Goal: Check status: Check status

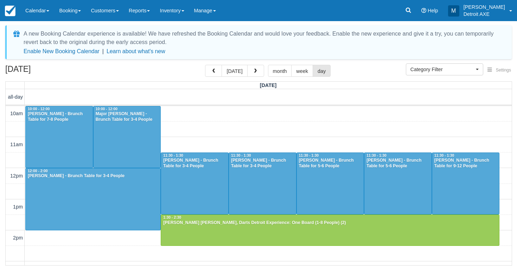
select select
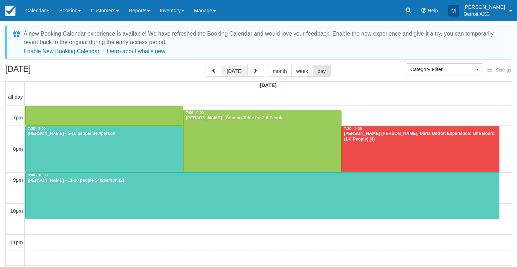
click at [239, 70] on button "[DATE]" at bounding box center [235, 71] width 26 height 12
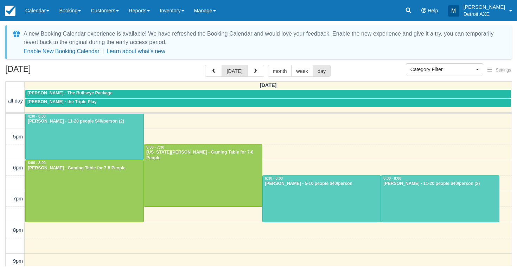
scroll to position [200, 0]
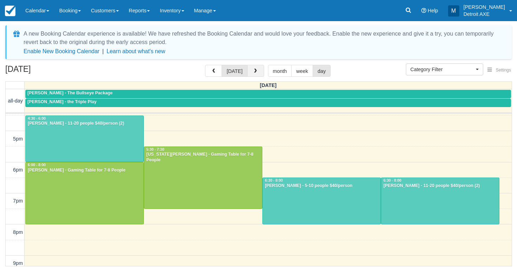
click at [256, 75] on button "button" at bounding box center [255, 71] width 17 height 12
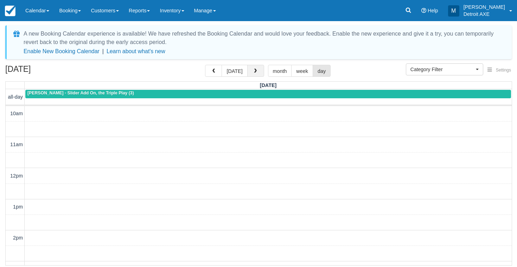
scroll to position [276, 0]
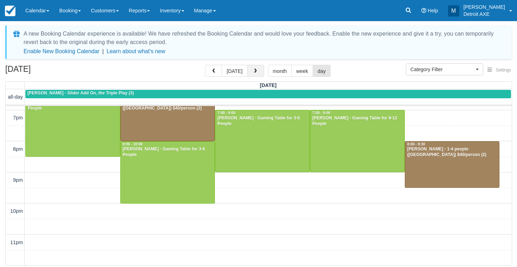
click at [262, 70] on button "button" at bounding box center [255, 71] width 17 height 12
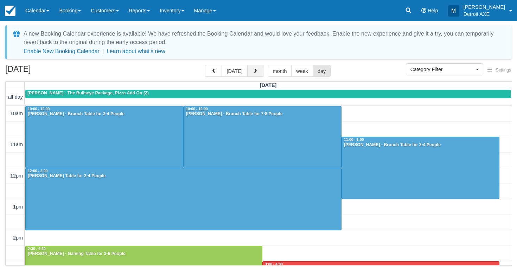
scroll to position [276, 0]
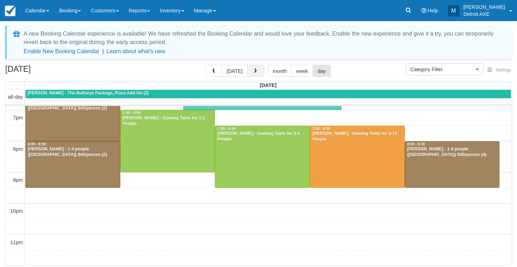
click at [259, 69] on button "button" at bounding box center [255, 71] width 17 height 12
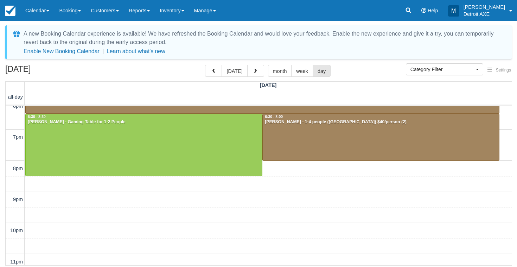
scroll to position [256, 0]
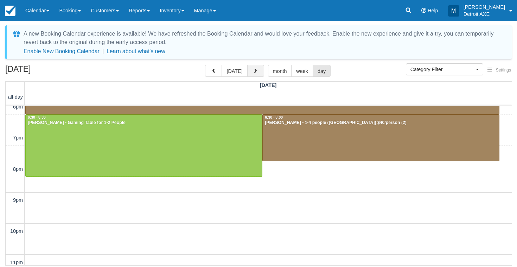
click at [257, 70] on button "button" at bounding box center [255, 71] width 17 height 12
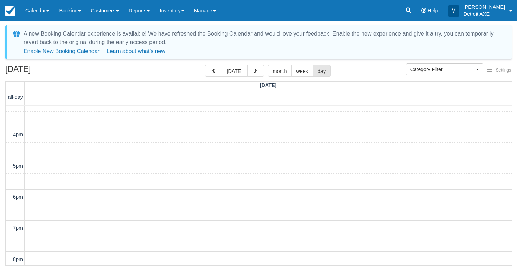
scroll to position [165, 0]
click at [254, 75] on button "button" at bounding box center [255, 71] width 17 height 12
click at [254, 70] on span "button" at bounding box center [255, 71] width 5 height 5
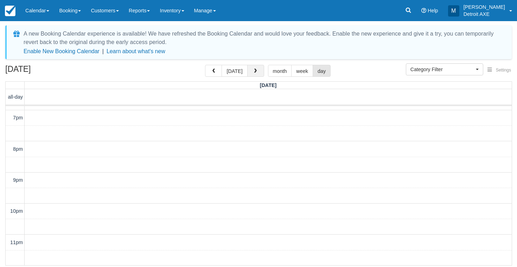
click at [254, 69] on span "button" at bounding box center [255, 71] width 5 height 5
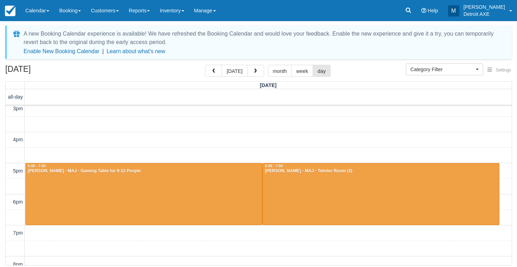
scroll to position [150, 0]
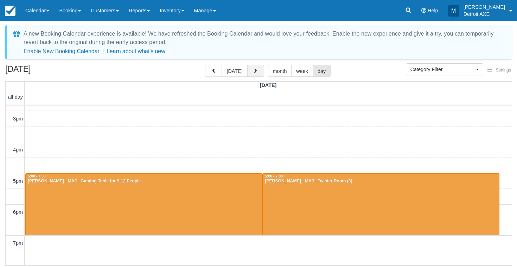
click at [254, 73] on span "button" at bounding box center [255, 71] width 5 height 5
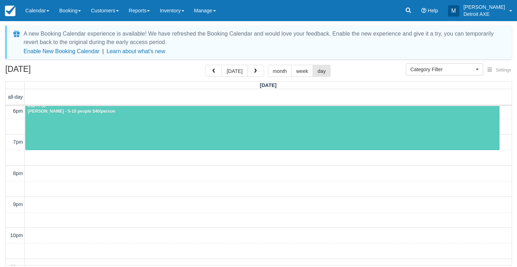
scroll to position [250, 0]
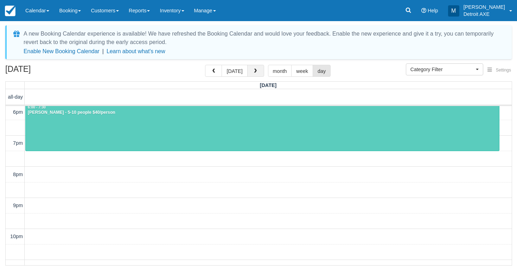
click at [255, 75] on button "button" at bounding box center [255, 71] width 17 height 12
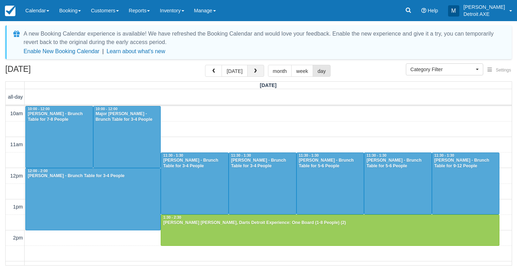
scroll to position [276, 0]
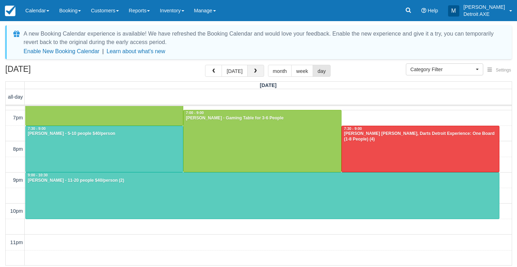
click at [255, 75] on button "button" at bounding box center [255, 71] width 17 height 12
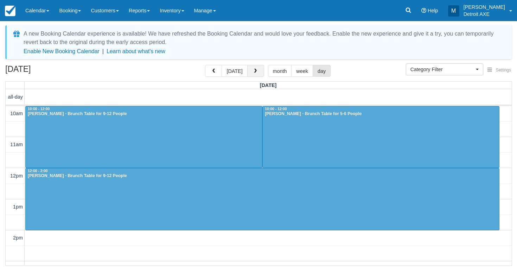
scroll to position [276, 0]
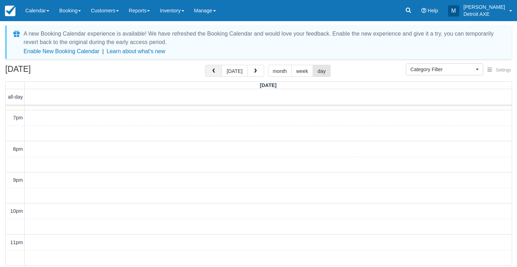
click at [216, 68] on button "button" at bounding box center [213, 71] width 17 height 12
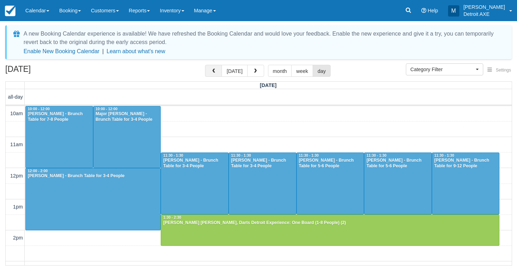
scroll to position [276, 0]
